Goal: Information Seeking & Learning: Find specific fact

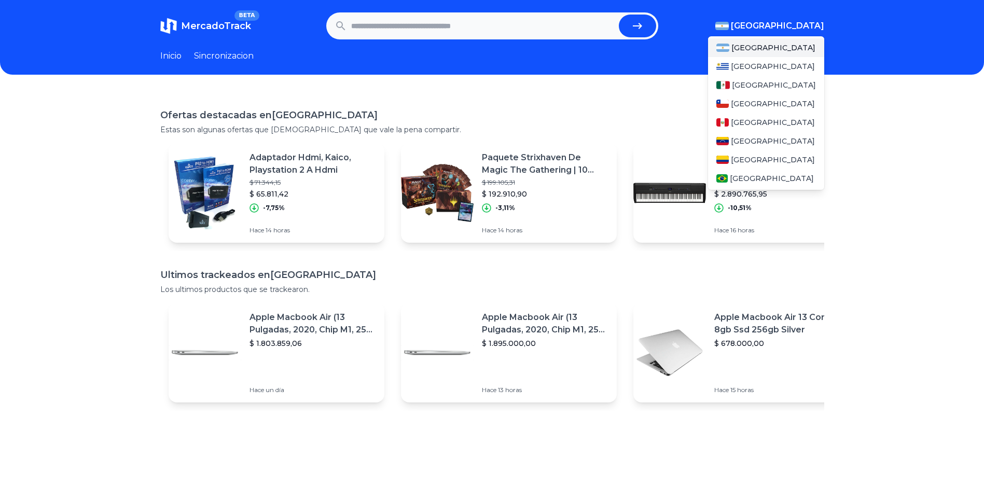
click at [802, 26] on span "[GEOGRAPHIC_DATA]" at bounding box center [777, 26] width 93 height 12
click at [761, 80] on span "[GEOGRAPHIC_DATA]" at bounding box center [774, 85] width 84 height 10
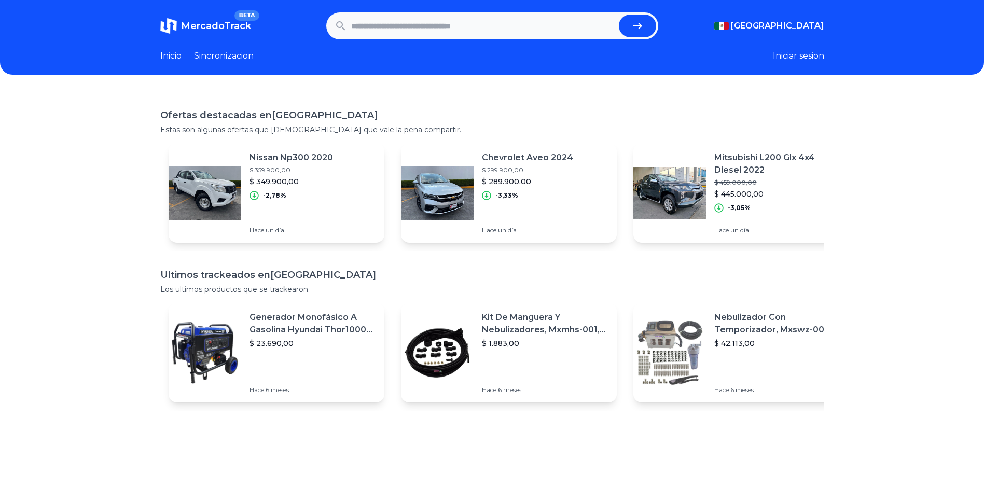
click at [510, 73] on header "MercadoTrack BETA [GEOGRAPHIC_DATA] [GEOGRAPHIC_DATA] [GEOGRAPHIC_DATA] [GEOGRA…" at bounding box center [492, 37] width 984 height 75
click at [183, 49] on header "MercadoTrack BETA [GEOGRAPHIC_DATA] [GEOGRAPHIC_DATA] [GEOGRAPHIC_DATA] [GEOGRA…" at bounding box center [492, 37] width 984 height 75
click at [181, 53] on link "Inicio" at bounding box center [170, 56] width 21 height 12
click at [371, 33] on input "text" at bounding box center [482, 26] width 263 height 23
type input "**********"
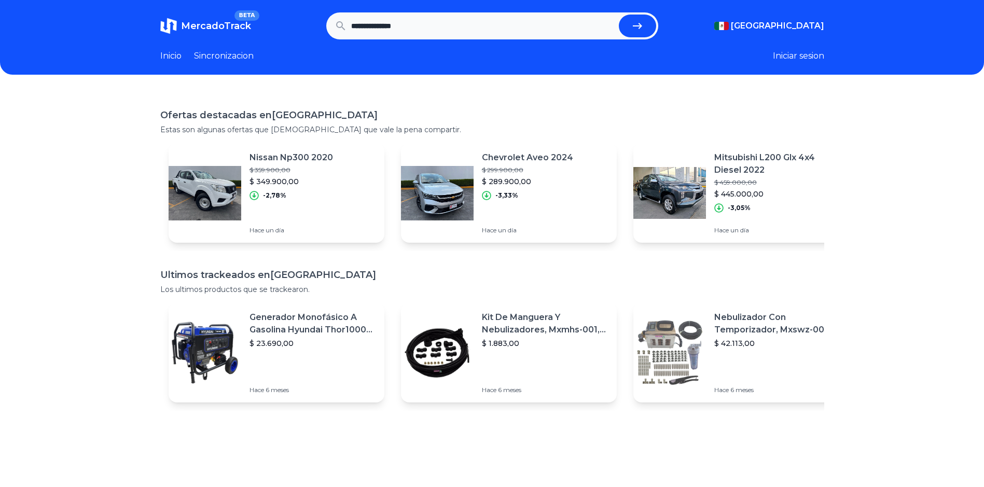
click at [619, 15] on button "submit" at bounding box center [637, 26] width 37 height 23
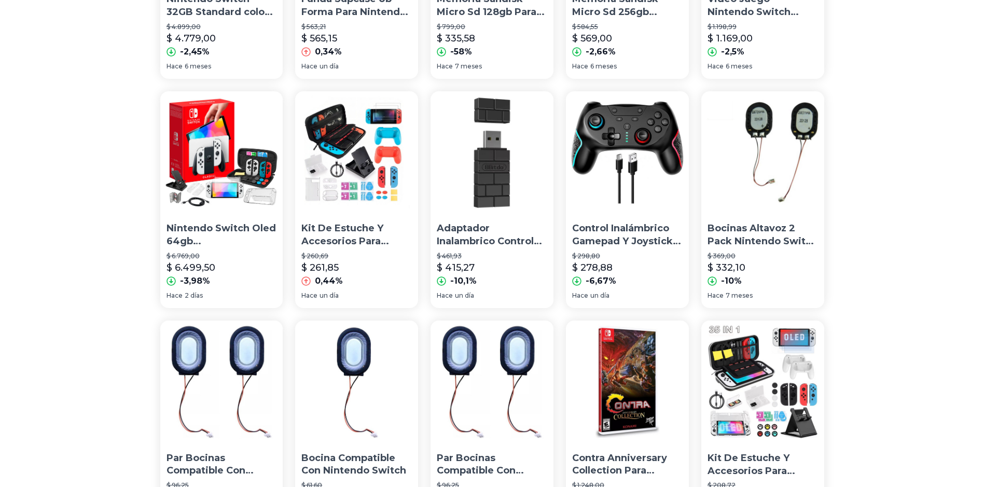
scroll to position [376, 0]
